Goal: Task Accomplishment & Management: Manage account settings

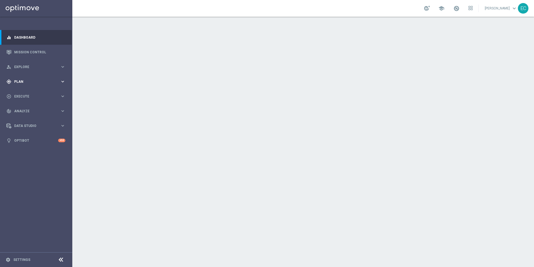
click at [38, 85] on div "gps_fixed Plan keyboard_arrow_right" at bounding box center [36, 81] width 72 height 15
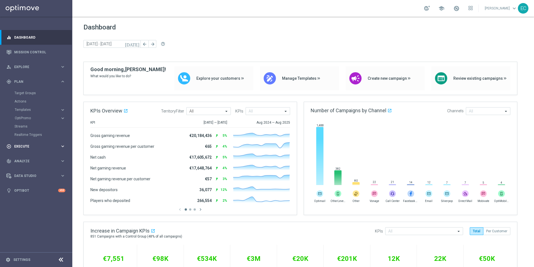
click at [31, 150] on div "play_circle_outline Execute keyboard_arrow_right" at bounding box center [36, 146] width 72 height 15
click at [28, 82] on span "Plan" at bounding box center [37, 81] width 46 height 3
click at [37, 111] on span "Templates" at bounding box center [35, 109] width 40 height 3
click at [37, 141] on link "Embedded Messaging" at bounding box center [37, 143] width 41 height 4
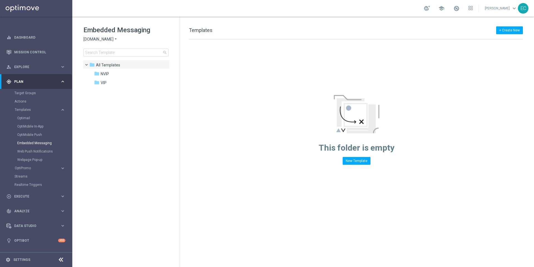
click at [104, 42] on div "Embedded Messaging Sorteonline.bet.br arrow_drop_down × Sorteonline.bet.br sear…" at bounding box center [131, 41] width 96 height 31
click at [104, 39] on span "Sorteonline.bet.br" at bounding box center [98, 39] width 30 height 5
click at [106, 58] on div "Lottoland" at bounding box center [105, 59] width 42 height 7
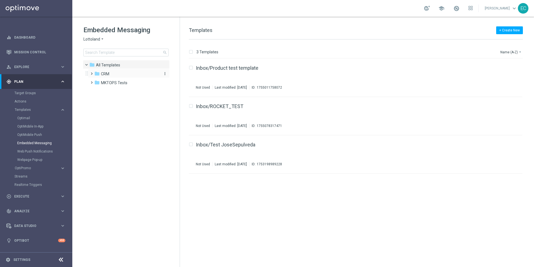
click at [120, 75] on div "folder CRM" at bounding box center [126, 74] width 64 height 6
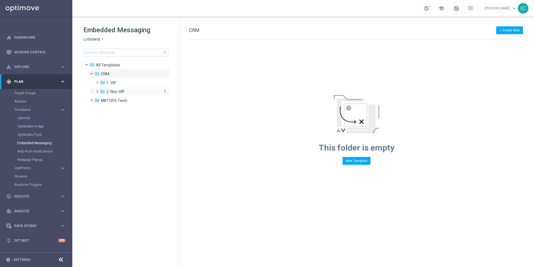
click at [118, 90] on span "2. Non-VIP" at bounding box center [116, 91] width 18 height 5
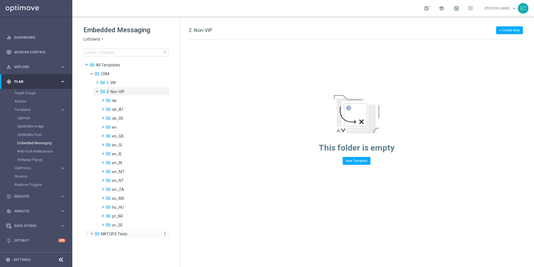
click at [112, 234] on span "MKTOPS Tests" at bounding box center [114, 234] width 26 height 5
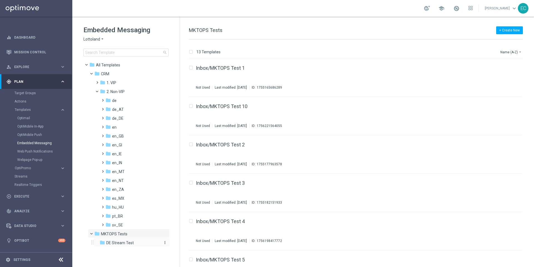
click at [122, 243] on span "DE Stream Test" at bounding box center [120, 243] width 28 height 5
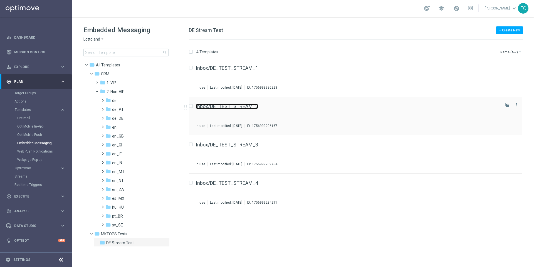
click at [244, 107] on link "Inbox/DE_TEST_STREAM_2" at bounding box center [227, 106] width 62 height 5
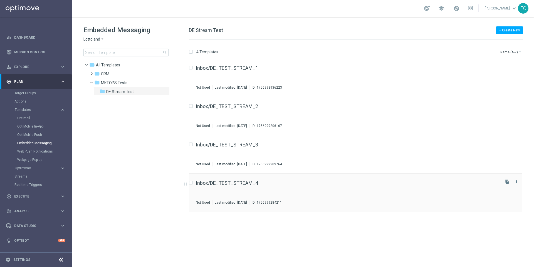
click at [238, 187] on div "Inbox/DE_TEST_STREAM_4 Not Used Last modified: Thursday, September 4, 2025 ID: …" at bounding box center [347, 193] width 303 height 24
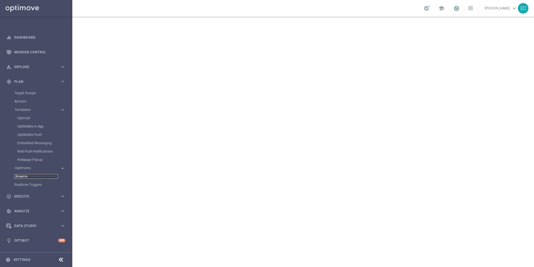
click at [25, 175] on link "Streams" at bounding box center [35, 176] width 43 height 4
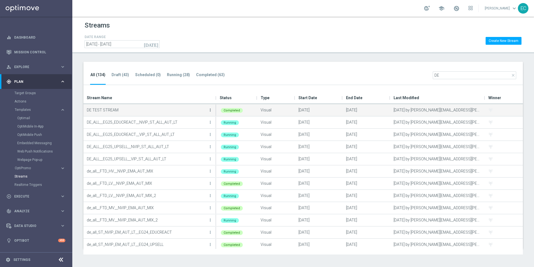
type input "DE"
click at [209, 111] on icon "more_vert" at bounding box center [210, 110] width 4 height 4
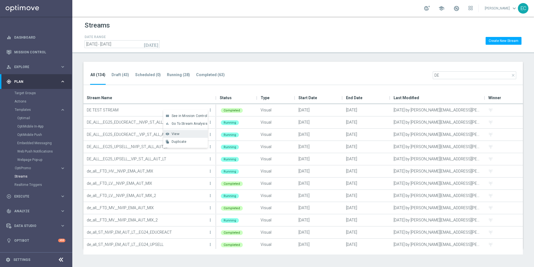
click at [189, 134] on div "View" at bounding box center [189, 134] width 34 height 4
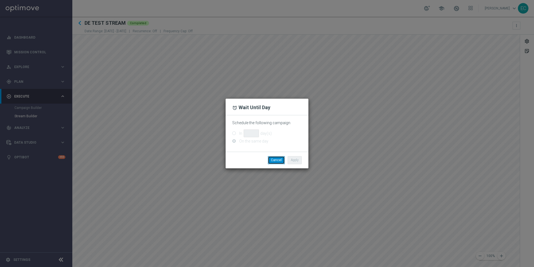
click at [275, 162] on button "Cancel" at bounding box center [276, 160] width 17 height 8
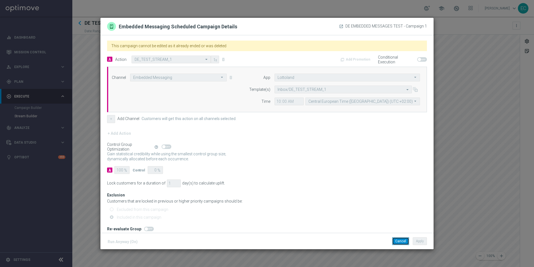
click at [399, 241] on button "Cancel" at bounding box center [400, 242] width 17 height 8
click at [394, 241] on button "Cancel" at bounding box center [400, 242] width 17 height 8
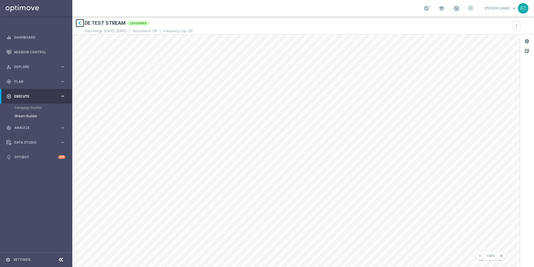
click at [81, 23] on icon "keyboard_arrow_left" at bounding box center [80, 23] width 8 height 8
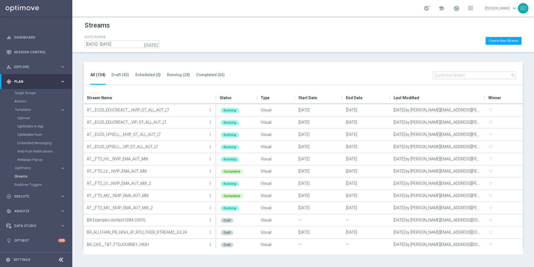
click at [467, 80] on input-search "search" at bounding box center [474, 78] width 83 height 14
click at [463, 75] on input "text" at bounding box center [474, 75] width 83 height 8
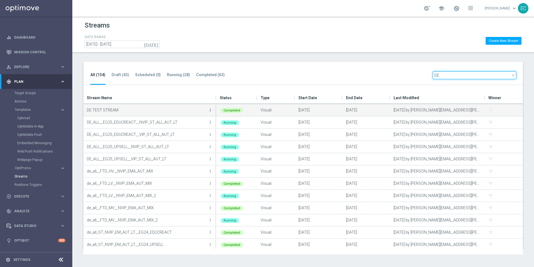
type input "DE"
click at [211, 109] on icon "more_vert" at bounding box center [210, 110] width 4 height 4
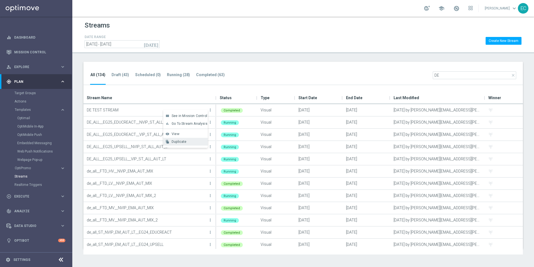
click at [187, 143] on div "Duplicate" at bounding box center [189, 142] width 34 height 4
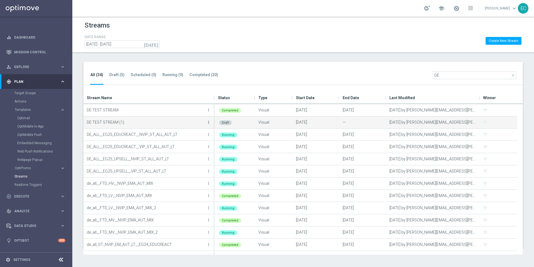
click at [209, 124] on icon "more_vert" at bounding box center [208, 122] width 4 height 4
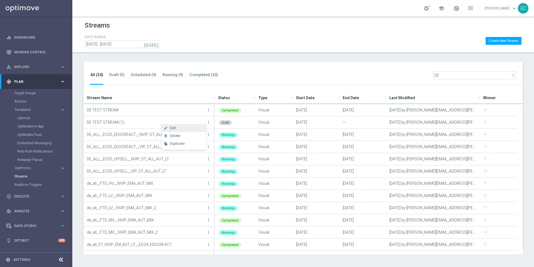
click at [190, 129] on div "Edit" at bounding box center [187, 128] width 34 height 4
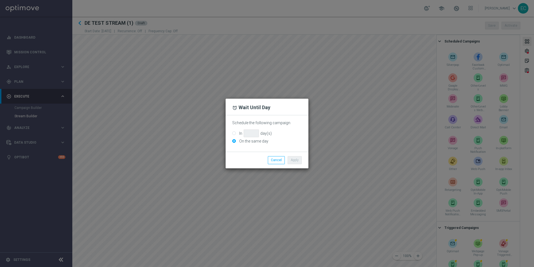
click at [236, 134] on div "In day(s)" at bounding box center [267, 134] width 70 height 6
click at [232, 132] on div "Schedule the following campaign In day(s) On the same day" at bounding box center [267, 133] width 83 height 36
click at [236, 133] on div "In day(s)" at bounding box center [267, 134] width 70 height 6
click at [233, 134] on input "In day(s)" at bounding box center [234, 134] width 4 height 4
radio input "true"
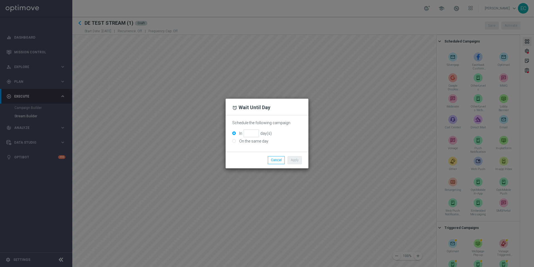
click at [257, 134] on div "In day(s)" at bounding box center [255, 134] width 33 height 8
click at [236, 134] on input "In day(s)" at bounding box center [234, 134] width 4 height 4
click at [248, 133] on input "In day(s)" at bounding box center [251, 134] width 15 height 8
type input "1"
click at [293, 160] on button "Apply" at bounding box center [295, 160] width 14 height 8
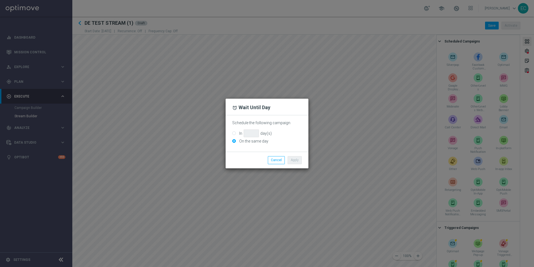
click at [235, 134] on input "In day(s)" at bounding box center [234, 134] width 4 height 4
radio input "true"
type input "1"
click at [253, 134] on input "1" at bounding box center [251, 134] width 15 height 8
click at [292, 159] on button "Apply" at bounding box center [295, 160] width 14 height 8
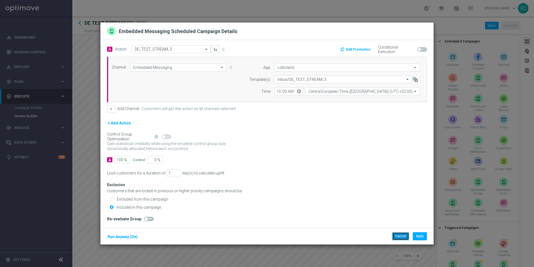
click at [397, 238] on button "Cancel" at bounding box center [400, 237] width 17 height 8
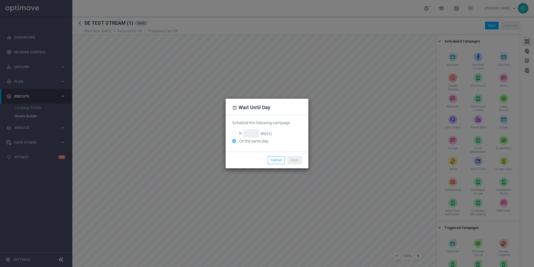
click at [233, 134] on input "In day(s)" at bounding box center [234, 134] width 4 height 4
radio input "true"
click at [248, 134] on input "In day(s)" at bounding box center [251, 134] width 15 height 8
type input "1"
click at [294, 160] on button "Apply" at bounding box center [295, 160] width 14 height 8
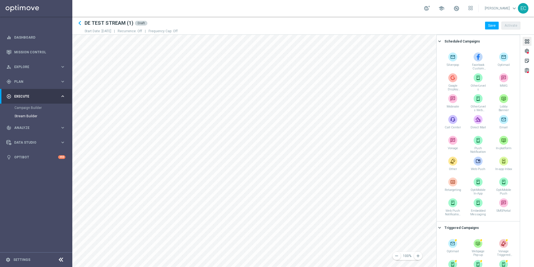
click at [124, 25] on h2 "DE TEST STREAM (1)" at bounding box center [109, 23] width 49 height 7
click at [529, 48] on div "settings" at bounding box center [526, 51] width 5 height 7
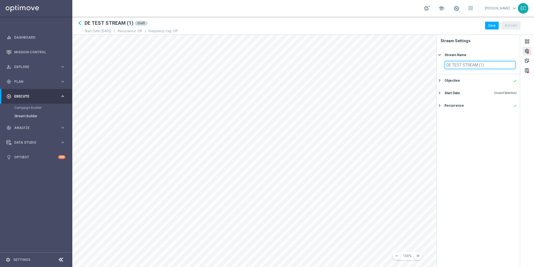
click at [485, 64] on input "DE TEST STREAM (1)" at bounding box center [480, 65] width 71 height 8
type input "DE TEST STREAM 2"
click at [473, 91] on div "Start Date (Invalid Selection)" at bounding box center [480, 93] width 72 height 5
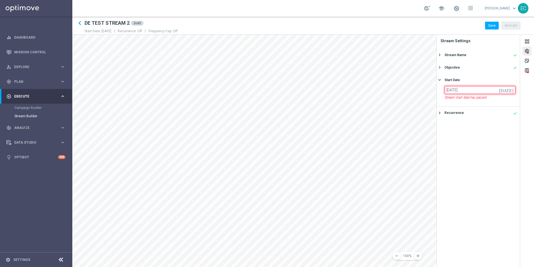
click at [480, 92] on input "05 Sep 2025" at bounding box center [480, 90] width 71 height 8
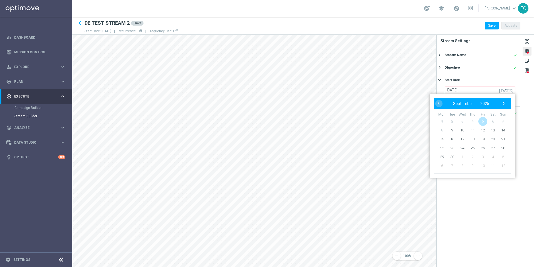
click at [484, 120] on span "5" at bounding box center [482, 121] width 9 height 9
click at [493, 122] on span "6" at bounding box center [492, 121] width 9 height 9
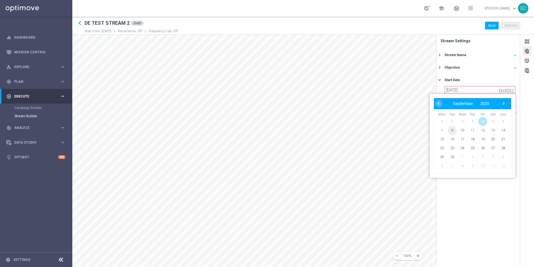
click at [454, 129] on span "9" at bounding box center [452, 130] width 9 height 9
type input "09 Sep 2025"
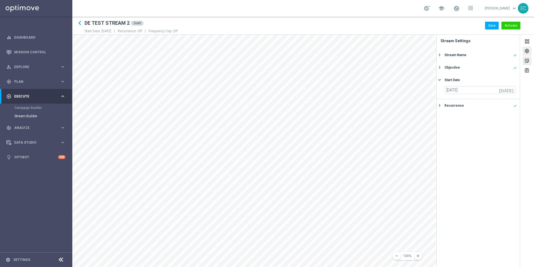
click at [527, 60] on div "sticky_note_2" at bounding box center [526, 61] width 5 height 7
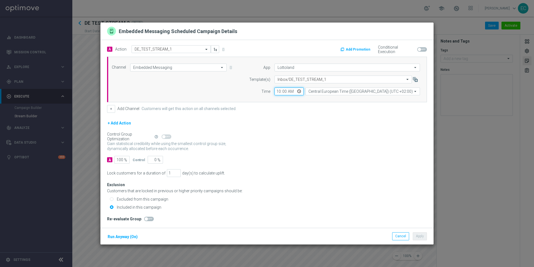
click at [280, 93] on input "10:00" at bounding box center [289, 92] width 29 height 8
type input "12:00"
click at [399, 235] on button "Cancel" at bounding box center [400, 237] width 17 height 8
click at [399, 234] on button "Cancel" at bounding box center [400, 237] width 17 height 8
click at [281, 94] on input "10:00" at bounding box center [289, 92] width 29 height 8
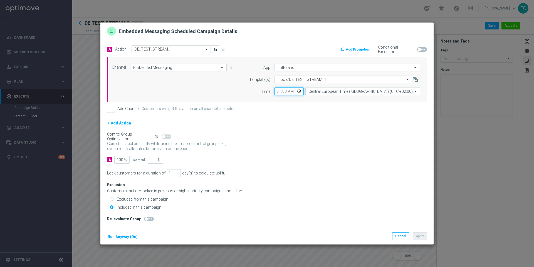
type input "11:00"
click at [377, 194] on div "Exclusion Customers that are locked in previous or higher priority campaigns sh…" at bounding box center [267, 194] width 320 height 34
click at [163, 174] on div "Lock customers for a duration of 1 day(s) to calculate uplift." at bounding box center [267, 173] width 320 height 8
click at [167, 174] on input "1" at bounding box center [174, 173] width 14 height 8
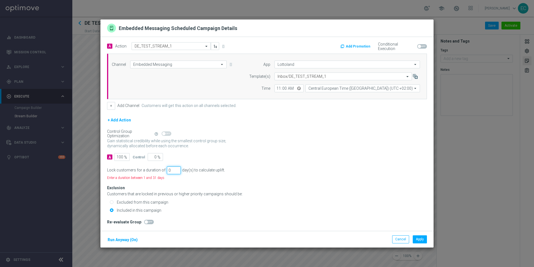
type input "0"
click at [174, 174] on input "0" at bounding box center [174, 171] width 14 height 8
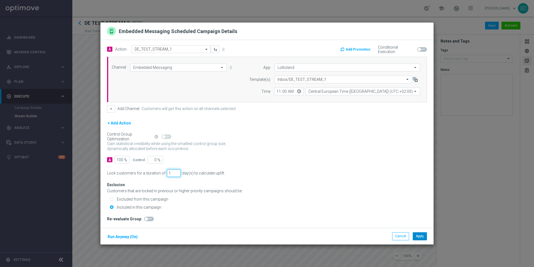
type input "1"
click at [421, 234] on button "Apply" at bounding box center [420, 237] width 14 height 8
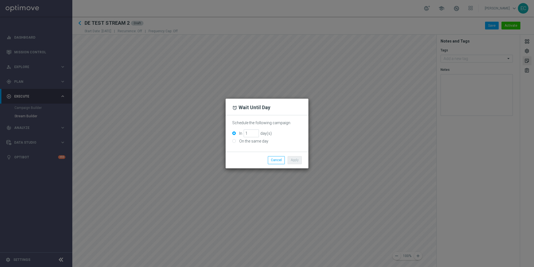
click at [285, 161] on li "Cancel" at bounding box center [276, 160] width 20 height 8
click at [280, 160] on button "Cancel" at bounding box center [276, 160] width 17 height 8
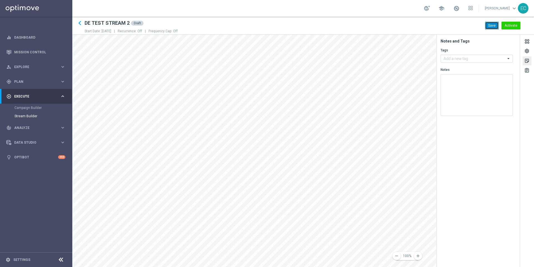
click at [490, 26] on button "Save" at bounding box center [492, 26] width 14 height 8
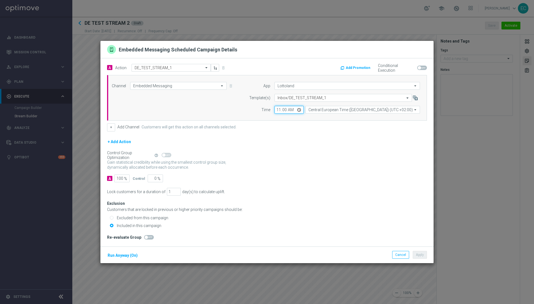
click at [277, 110] on input "11:00" at bounding box center [289, 110] width 29 height 8
type input "11:15"
click at [405, 234] on div "A Action Select action DE_TEST_STREAM_1 delete_forever Add Promotion Conditiona…" at bounding box center [266, 152] width 333 height 188
click at [423, 256] on button "Apply" at bounding box center [420, 255] width 14 height 8
click at [285, 110] on input "11:15" at bounding box center [289, 110] width 29 height 8
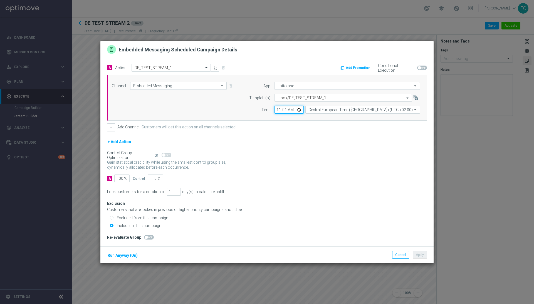
type input "11:10"
click at [414, 239] on div "Re-evaluate Group" at bounding box center [267, 237] width 320 height 5
click at [419, 255] on button "Apply" at bounding box center [420, 255] width 14 height 8
click at [278, 111] on input "10:00" at bounding box center [289, 110] width 29 height 8
type input "11:10"
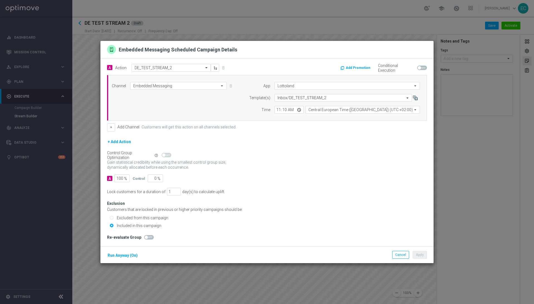
click at [382, 217] on div "Excluded from this campaign" at bounding box center [268, 218] width 317 height 5
click at [422, 258] on button "Apply" at bounding box center [420, 255] width 14 height 8
click at [279, 110] on input "10:00" at bounding box center [289, 110] width 29 height 8
type input "11:00"
click at [405, 226] on div "Included in this campaign" at bounding box center [268, 225] width 317 height 5
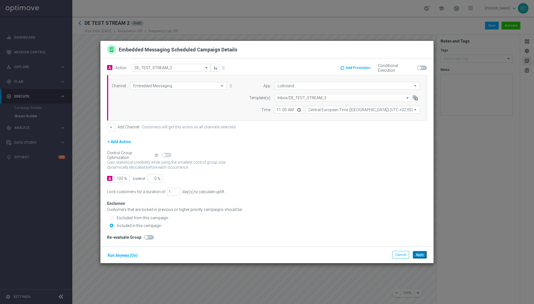
click at [426, 257] on button "Apply" at bounding box center [420, 255] width 14 height 8
click at [286, 111] on input "11:10" at bounding box center [289, 110] width 29 height 8
type input "11:00"
click at [407, 228] on div "Included in this campaign" at bounding box center [268, 225] width 317 height 5
click at [417, 252] on button "Apply" at bounding box center [420, 255] width 14 height 8
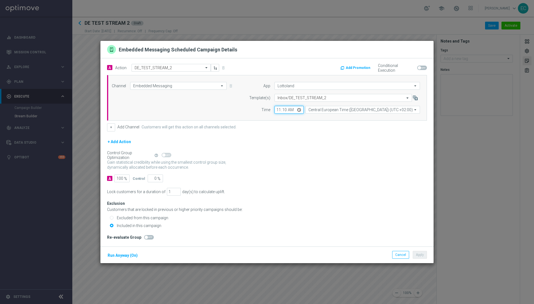
click at [286, 111] on input "11:10" at bounding box center [289, 110] width 29 height 8
type input "11:00"
click at [412, 226] on div "Included in this campaign" at bounding box center [268, 225] width 317 height 5
click at [418, 258] on button "Apply" at bounding box center [420, 255] width 14 height 8
type input "Embedded Messaging"
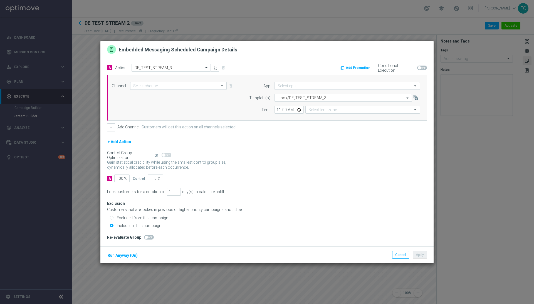
type input "Lottoland"
type input "Central European Time (Budapest) (UTC +02:00)"
click at [392, 234] on div "A Action Select action DE_TEST_STREAM_3 delete_forever Add Promotion Conditiona…" at bounding box center [266, 152] width 333 height 188
click at [400, 263] on div "Cancel Apply Run Anyway (On)" at bounding box center [266, 255] width 333 height 17
click at [400, 256] on button "Cancel" at bounding box center [400, 255] width 17 height 8
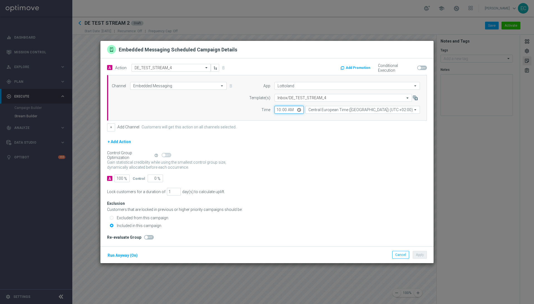
click at [280, 111] on input "10:00" at bounding box center [289, 110] width 29 height 8
type input "11:00"
click at [372, 216] on div "Excluded from this campaign" at bounding box center [268, 218] width 317 height 5
click at [421, 254] on button "Apply" at bounding box center [420, 255] width 14 height 8
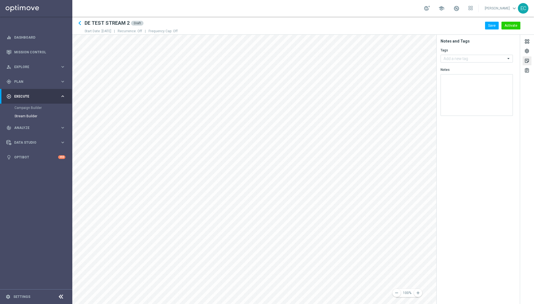
click at [436, 100] on div "remove 100% add settings sticky_note_2 assignment Notes and Tags Tags Add a new…" at bounding box center [303, 170] width 462 height 270
click at [493, 23] on button "Save" at bounding box center [492, 26] width 14 height 8
click at [527, 70] on div "assignment" at bounding box center [526, 71] width 5 height 7
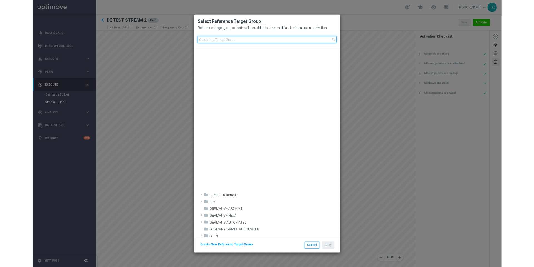
scroll to position [310, 0]
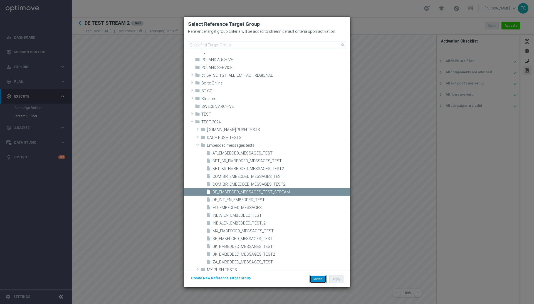
click at [322, 267] on button "Cancel" at bounding box center [318, 279] width 17 height 8
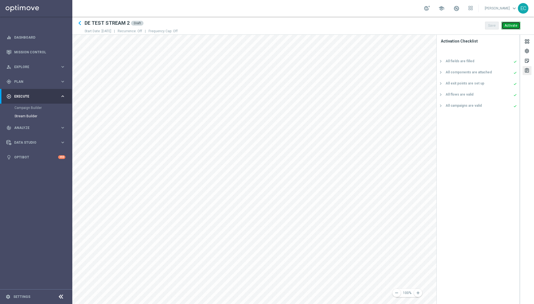
click at [511, 25] on button "Activate" at bounding box center [511, 26] width 19 height 8
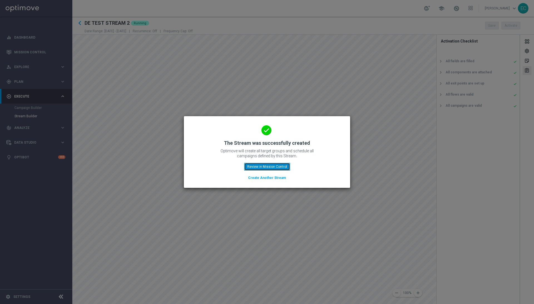
click at [280, 166] on button "Review in Mission Control" at bounding box center [267, 167] width 46 height 8
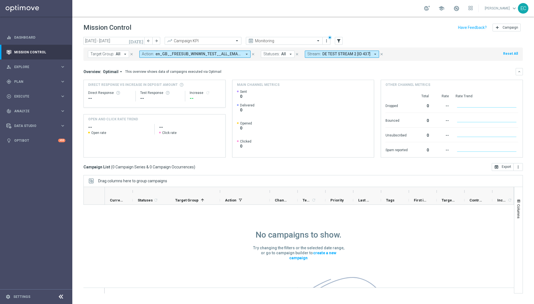
click at [252, 53] on icon "close" at bounding box center [253, 54] width 4 height 4
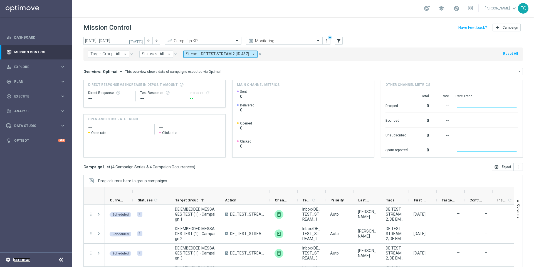
click at [23, 260] on link "Settings" at bounding box center [21, 259] width 17 height 3
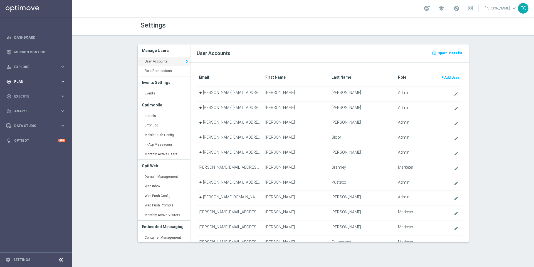
click at [48, 80] on span "Plan" at bounding box center [37, 81] width 46 height 3
click at [37, 169] on span "OptiPromo" at bounding box center [35, 168] width 40 height 3
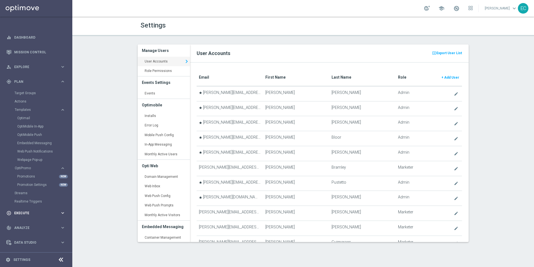
click at [31, 212] on span "Execute" at bounding box center [37, 213] width 46 height 3
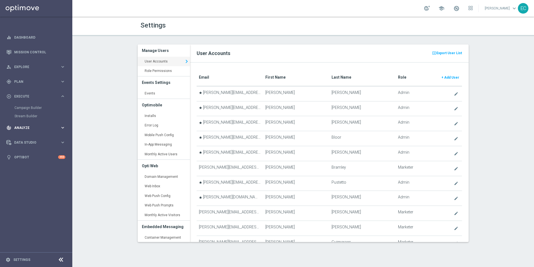
click at [46, 134] on div "track_changes Analyze keyboard_arrow_right" at bounding box center [36, 127] width 72 height 15
click at [36, 191] on span "Data Studio" at bounding box center [37, 192] width 46 height 3
click at [40, 146] on link "Real-Time Attributes" at bounding box center [35, 146] width 43 height 4
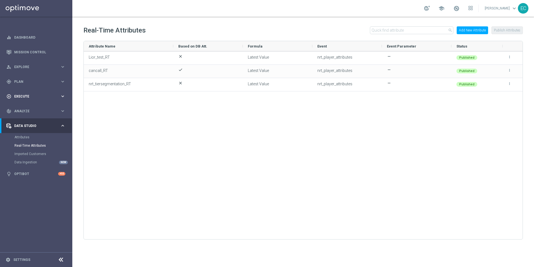
click at [42, 90] on div "play_circle_outline Execute keyboard_arrow_right" at bounding box center [36, 96] width 72 height 15
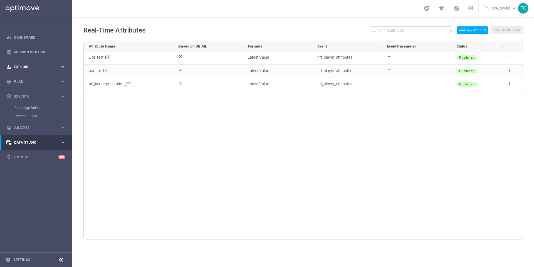
click at [48, 63] on div "person_search Explore keyboard_arrow_right" at bounding box center [36, 67] width 72 height 15
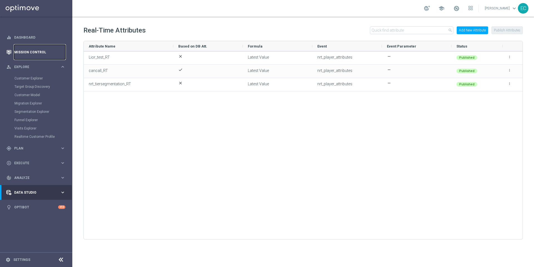
click at [49, 56] on link "Mission Control" at bounding box center [39, 52] width 51 height 15
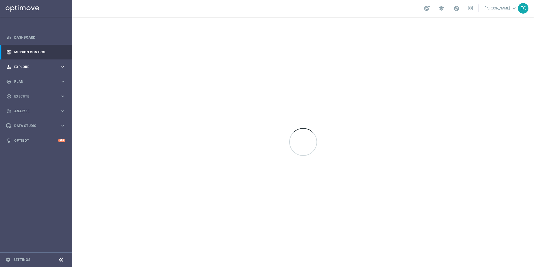
click at [45, 68] on span "Explore" at bounding box center [37, 66] width 46 height 3
click at [41, 151] on div "gps_fixed Plan" at bounding box center [33, 148] width 54 height 5
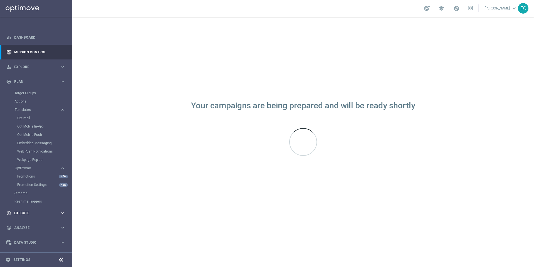
click at [37, 214] on span "Execute" at bounding box center [37, 213] width 46 height 3
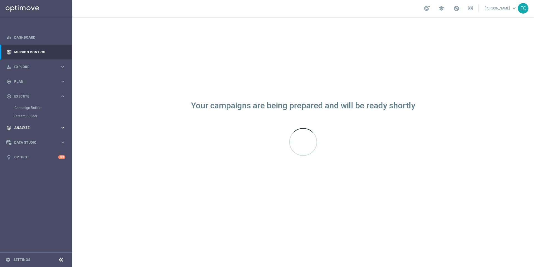
click at [38, 132] on div "track_changes Analyze keyboard_arrow_right" at bounding box center [36, 127] width 72 height 15
click at [36, 189] on div "Data Studio keyboard_arrow_right" at bounding box center [36, 192] width 72 height 15
click at [44, 68] on span "Explore" at bounding box center [37, 66] width 46 height 3
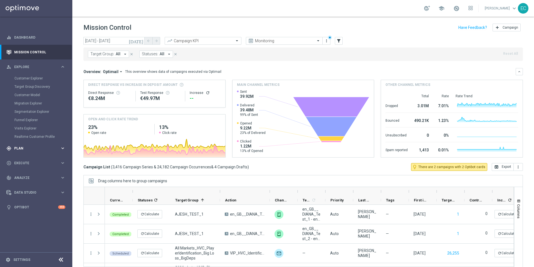
click at [34, 148] on span "Plan" at bounding box center [37, 148] width 46 height 3
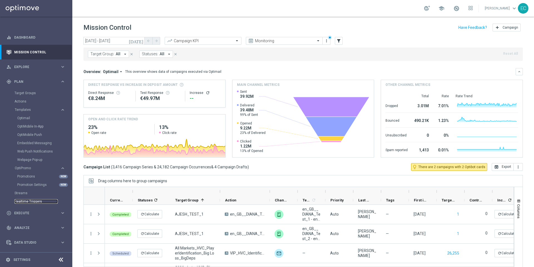
click at [38, 200] on link "Realtime Triggers" at bounding box center [35, 201] width 43 height 4
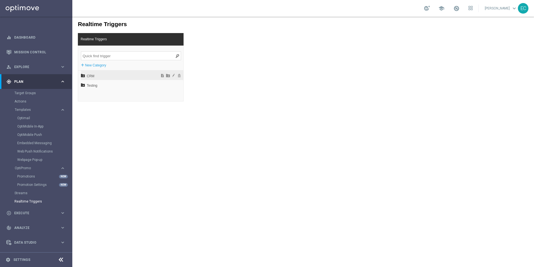
click at [94, 75] on span "CRM" at bounding box center [117, 75] width 61 height 9
click at [107, 58] on input "search" at bounding box center [131, 55] width 100 height 9
paste input "nrt_websession_state"
type input "nrt_websession_state"
click at [107, 58] on input "nrt_websession_state" at bounding box center [131, 55] width 100 height 9
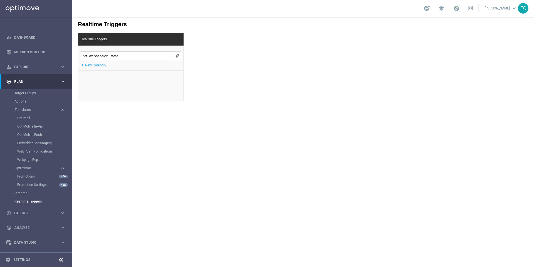
click at [107, 58] on input "nrt_websession_state" at bounding box center [131, 55] width 100 height 9
click at [102, 76] on span "CRM" at bounding box center [117, 75] width 61 height 9
click at [105, 93] on span "EN" at bounding box center [120, 94] width 60 height 9
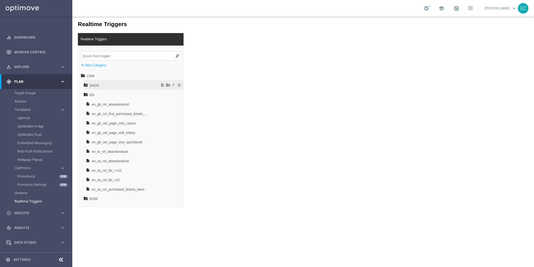
click at [133, 86] on span "DACH" at bounding box center [120, 85] width 60 height 9
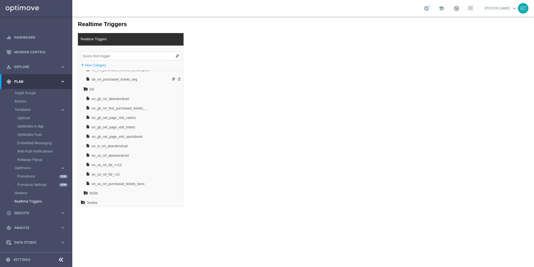
scroll to position [157, 0]
click at [117, 201] on span "Testing" at bounding box center [117, 202] width 61 height 9
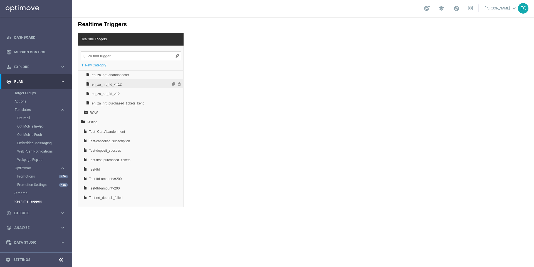
scroll to position [273, 0]
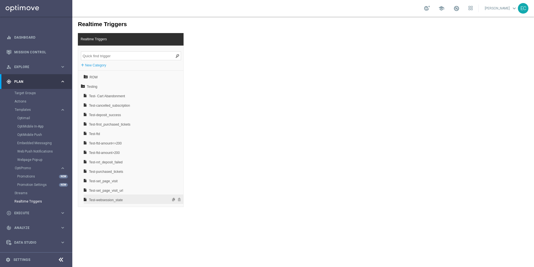
click at [125, 199] on span "Test-websession_state" at bounding box center [119, 200] width 60 height 9
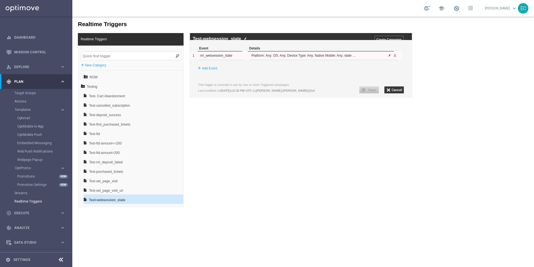
click at [390, 57] on span at bounding box center [389, 55] width 3 height 3
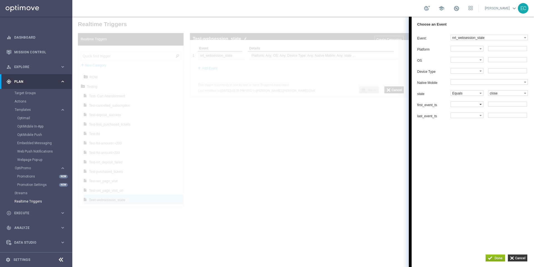
click at [471, 106] on label at bounding box center [465, 104] width 29 height 5
click at [505, 110] on div "Platform Equals Does not equal Begins with Ends with Contains Does not contain …" at bounding box center [475, 82] width 117 height 72
click at [508, 107] on input "text" at bounding box center [507, 104] width 39 height 5
click at [458, 107] on label at bounding box center [465, 104] width 29 height 5
click at [463, 116] on span "Equals" at bounding box center [466, 115] width 27 height 4
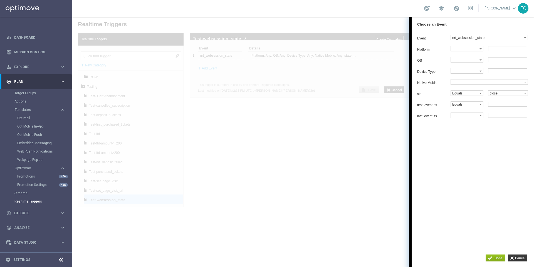
click at [503, 101] on div "Platform Equals Does not equal Begins with Ends with Contains Does not contain …" at bounding box center [475, 82] width 117 height 72
click at [502, 107] on input "text" at bounding box center [507, 104] width 39 height 5
click at [474, 107] on label "Equals" at bounding box center [465, 104] width 29 height 5
click at [494, 147] on div "Event: nrt_websession_state dummy_event_test nrt_abandondcart nrt_cancelled_sub…" at bounding box center [473, 136] width 122 height 209
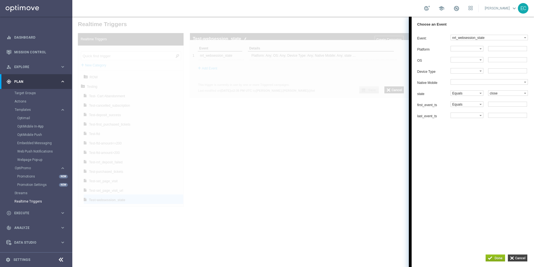
click at [518, 255] on input "button" at bounding box center [517, 258] width 19 height 7
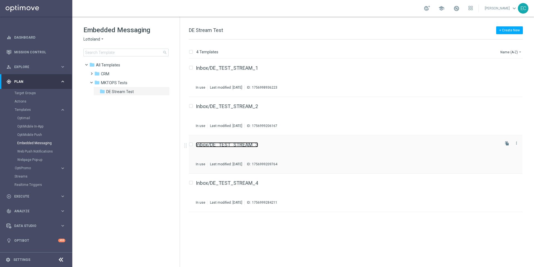
click at [237, 144] on link "Inbox/DE_TEST_STREAM_3" at bounding box center [227, 144] width 62 height 5
click at [261, 71] on div "Inbox/DE_TEST_STREAM_1 In use Last modified: Thursday, September 4, 2025 ID: 17…" at bounding box center [347, 78] width 303 height 24
click at [252, 109] on div "Inbox/DE_TEST_STREAM_2 In use Last modified: Thursday, September 4, 2025 ID: 17…" at bounding box center [347, 116] width 303 height 24
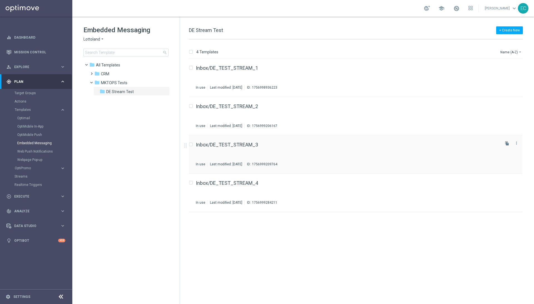
click at [250, 140] on div "Inbox/DE_TEST_STREAM_3 In use Last modified: Thursday, September 4, 2025 ID: 17…" at bounding box center [356, 154] width 334 height 38
click at [251, 187] on div "Inbox/DE_TEST_STREAM_4 In use Last modified: Thursday, September 4, 2025 ID: 17…" at bounding box center [347, 193] width 303 height 24
click at [260, 109] on div "Inbox/DE_TEST_STREAM_2 In use Last modified: [DATE] ID: 1756999206167" at bounding box center [347, 116] width 303 height 24
click at [258, 153] on div "Inbox/DE_TEST_STREAM_3 In use Last modified: [DATE] ID: 1756999209764" at bounding box center [347, 154] width 303 height 24
click at [245, 184] on link "Inbox/DE_TEST_STREAM_4" at bounding box center [227, 183] width 62 height 5
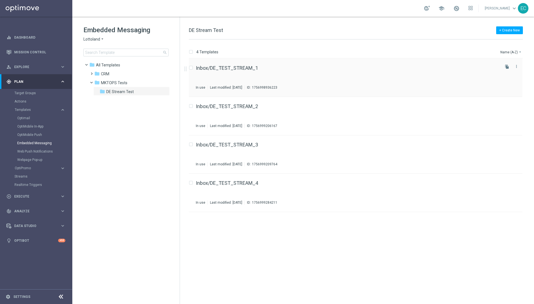
click at [263, 68] on div "Inbox/DE_TEST_STREAM_1" at bounding box center [347, 68] width 303 height 5
